Goal: Task Accomplishment & Management: Complete application form

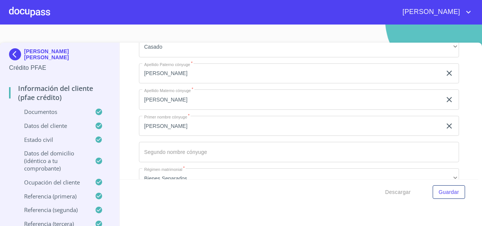
scroll to position [2751, 0]
click at [34, 13] on div at bounding box center [29, 12] width 41 height 24
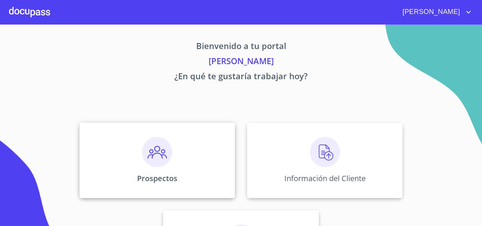
click at [121, 139] on div "Prospectos" at bounding box center [157, 159] width 156 height 75
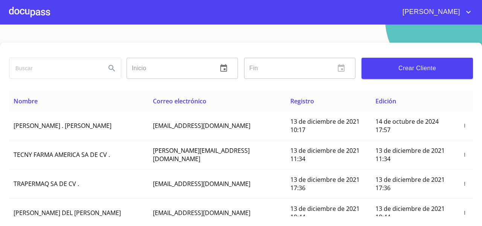
click at [37, 66] on input "search" at bounding box center [54, 68] width 90 height 20
click at [46, 66] on input "search" at bounding box center [54, 68] width 90 height 20
type input "christian noe"
click at [105, 71] on button "Search" at bounding box center [112, 68] width 18 height 18
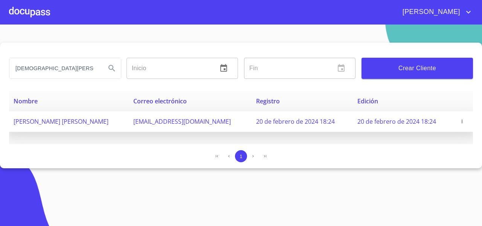
click at [460, 121] on icon "button" at bounding box center [462, 121] width 5 height 5
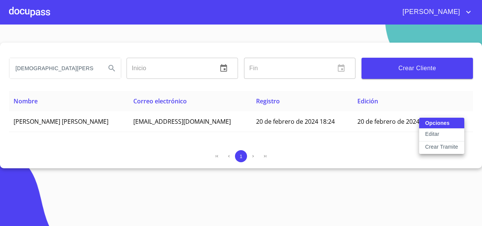
click at [432, 150] on p "Crear Tramite" at bounding box center [441, 147] width 33 height 8
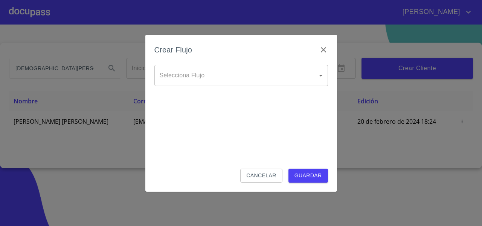
click at [253, 74] on body "FERNANDO christian noe Inicio ​ Fin ​ Crear Cliente Nombre Correo electrónico R…" at bounding box center [241, 113] width 482 height 226
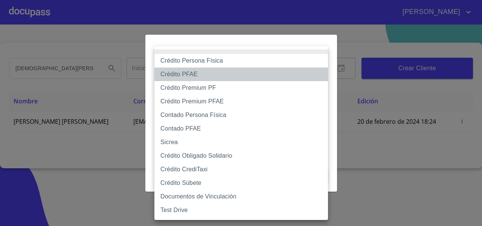
click at [215, 73] on li "Crédito PFAE" at bounding box center [241, 74] width 174 height 14
type input "61b0f1389b8c202ad55b5ebc"
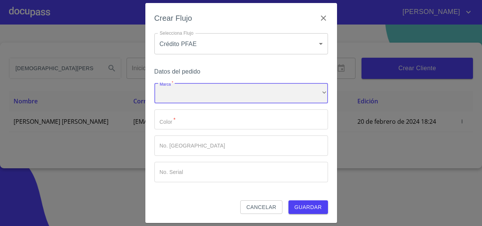
click at [189, 95] on div "​" at bounding box center [241, 93] width 174 height 20
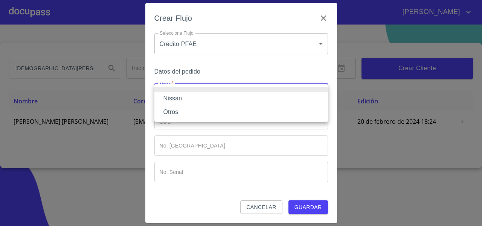
click at [185, 100] on li "Nissan" at bounding box center [241, 99] width 174 height 14
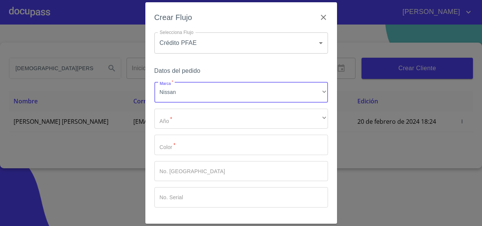
click at [194, 129] on div "Marca   * Nissan ​ Año   * ​ ​ Color   * ​ No. Pedido ​ No. Serial ​" at bounding box center [241, 144] width 174 height 125
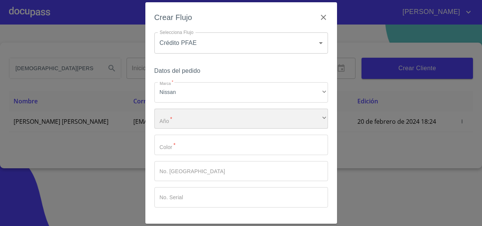
click at [186, 119] on div "​" at bounding box center [241, 118] width 174 height 20
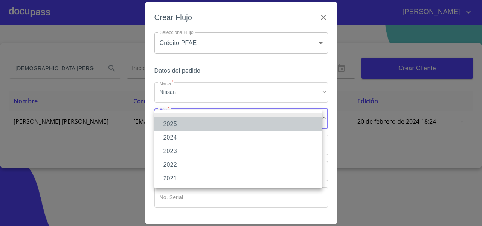
click at [188, 122] on li "2025" at bounding box center [238, 124] width 168 height 14
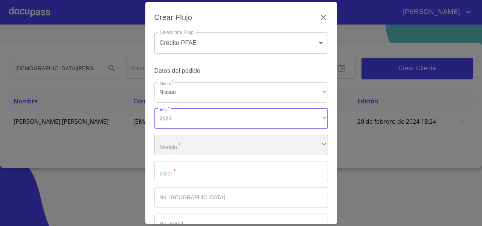
click at [170, 142] on div "​" at bounding box center [241, 144] width 174 height 20
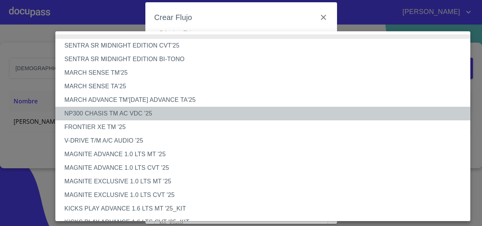
click at [155, 118] on li "NP300 CHASIS TM AC VDC '25" at bounding box center [265, 114] width 421 height 14
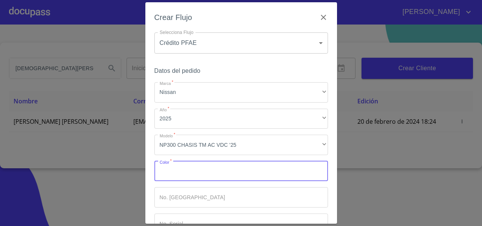
click at [189, 173] on input "Marca   *" at bounding box center [241, 171] width 174 height 20
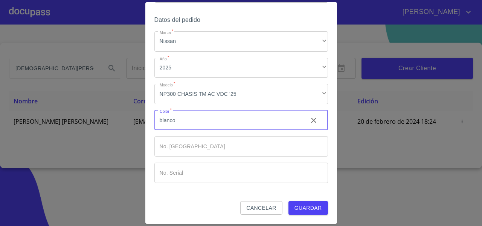
type input "blanco"
click at [301, 207] on span "Guardar" at bounding box center [309, 207] width 28 height 9
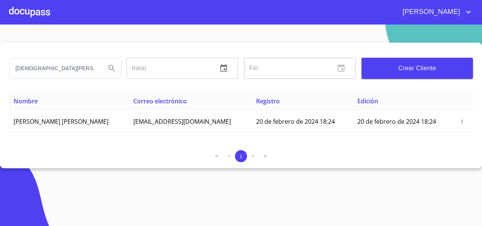
click at [32, 12] on div at bounding box center [29, 12] width 41 height 24
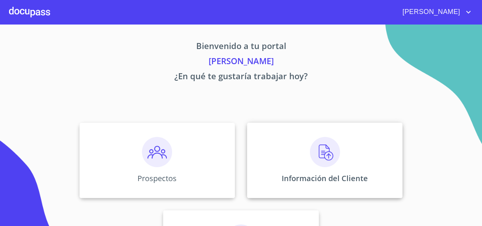
click at [263, 140] on div "Información del Cliente" at bounding box center [325, 159] width 156 height 75
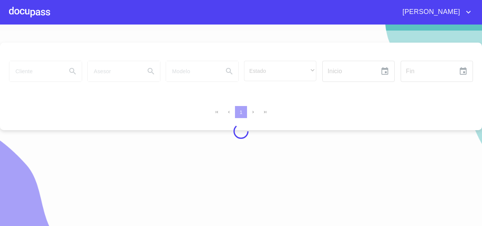
click at [55, 67] on div at bounding box center [241, 131] width 482 height 201
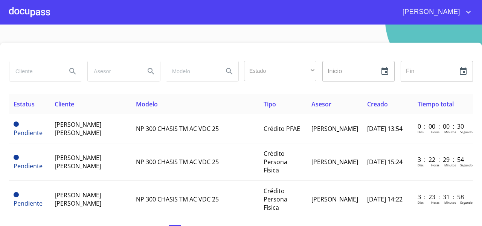
click at [51, 69] on input "search" at bounding box center [34, 71] width 51 height 20
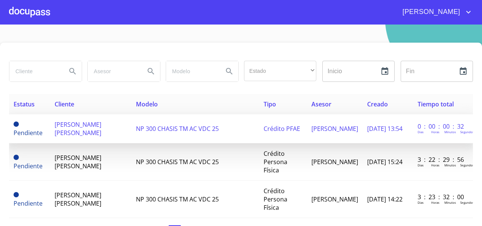
click at [84, 123] on span "[PERSON_NAME] [PERSON_NAME]" at bounding box center [78, 128] width 47 height 17
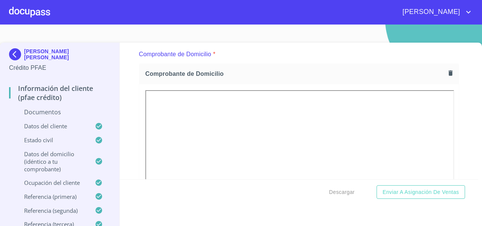
scroll to position [398, 0]
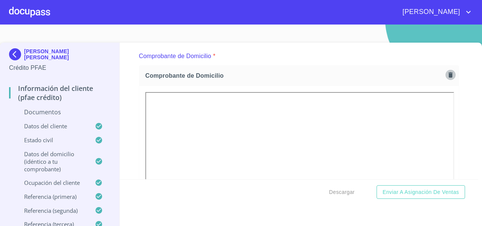
click at [447, 71] on icon "button" at bounding box center [450, 74] width 7 height 7
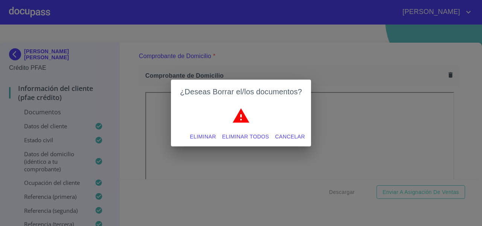
click at [252, 136] on span "Eliminar todos" at bounding box center [245, 136] width 47 height 9
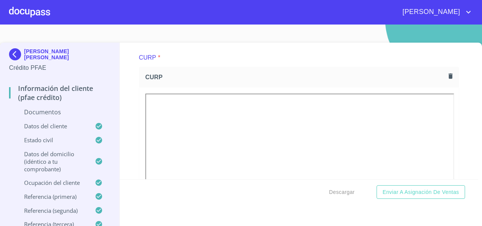
scroll to position [876, 0]
click at [434, 72] on div "CURP" at bounding box center [298, 80] width 319 height 20
click at [447, 76] on icon "button" at bounding box center [450, 78] width 7 height 7
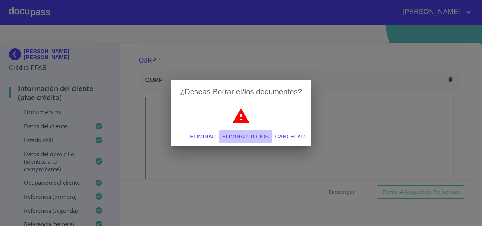
click at [249, 134] on span "Eliminar todos" at bounding box center [245, 136] width 47 height 9
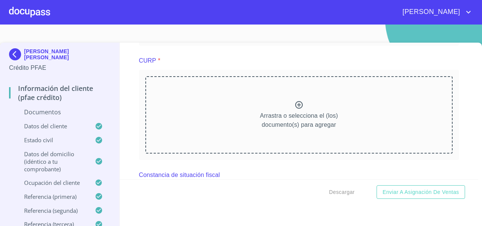
click at [228, 115] on div "Arrastra o selecciona el (los) documento(s) para agregar" at bounding box center [298, 114] width 307 height 77
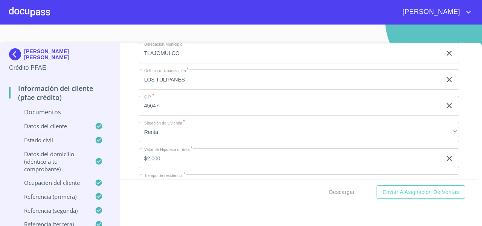
scroll to position [1978, 0]
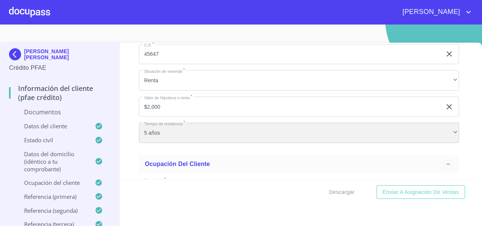
click at [272, 133] on div "5 años" at bounding box center [299, 132] width 320 height 20
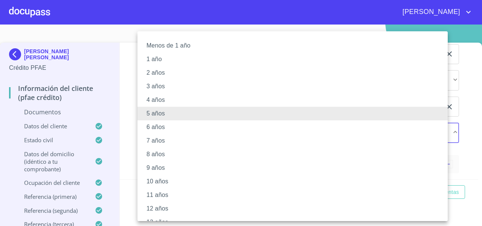
click at [211, 141] on li "7 años" at bounding box center [296, 141] width 316 height 14
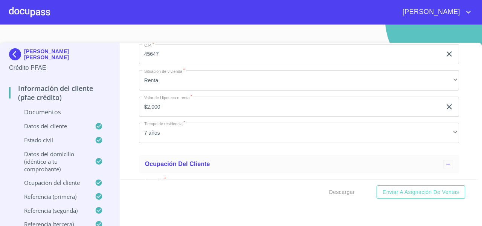
click at [129, 133] on div "Información del cliente (PFAE crédito) Documentos Documento de identificación  …" at bounding box center [299, 111] width 359 height 136
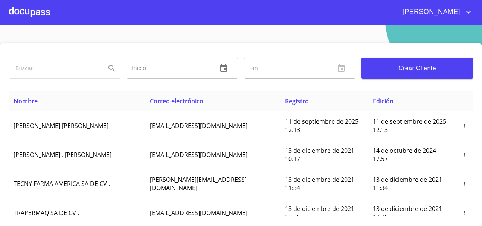
click at [50, 72] on input "search" at bounding box center [54, 68] width 90 height 20
type input "[DEMOGRAPHIC_DATA][PERSON_NAME]"
click at [112, 71] on icon "Search" at bounding box center [111, 68] width 9 height 9
